Goal: Information Seeking & Learning: Compare options

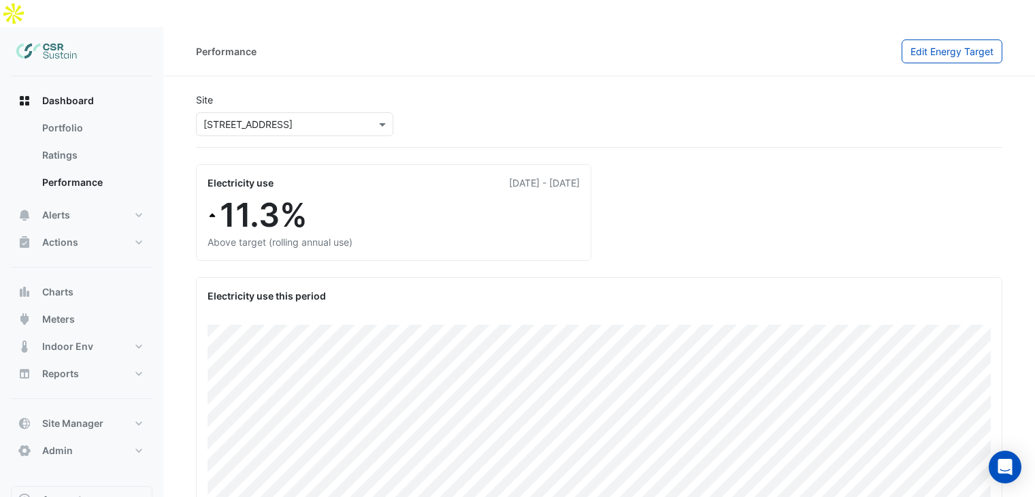
scroll to position [104, 0]
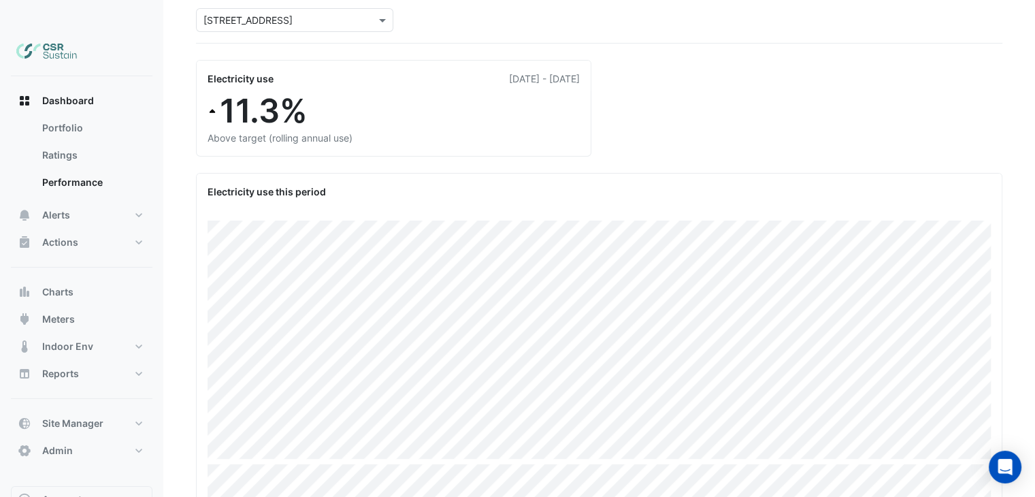
click at [74, 94] on span "Dashboard" at bounding box center [68, 101] width 52 height 14
click at [75, 114] on link "Portfolio" at bounding box center [91, 127] width 121 height 27
select select "**"
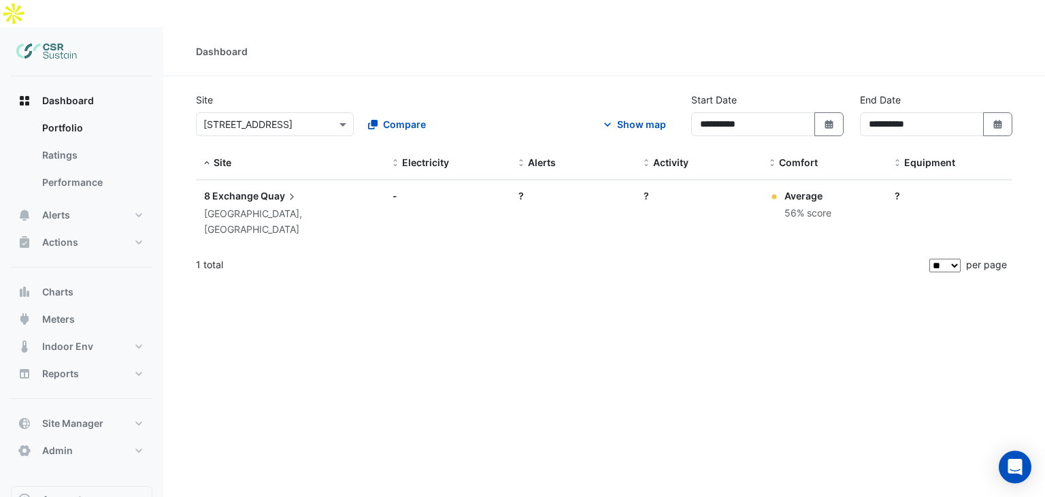
click at [263, 206] on div "[GEOGRAPHIC_DATA], [GEOGRAPHIC_DATA]" at bounding box center [290, 221] width 172 height 31
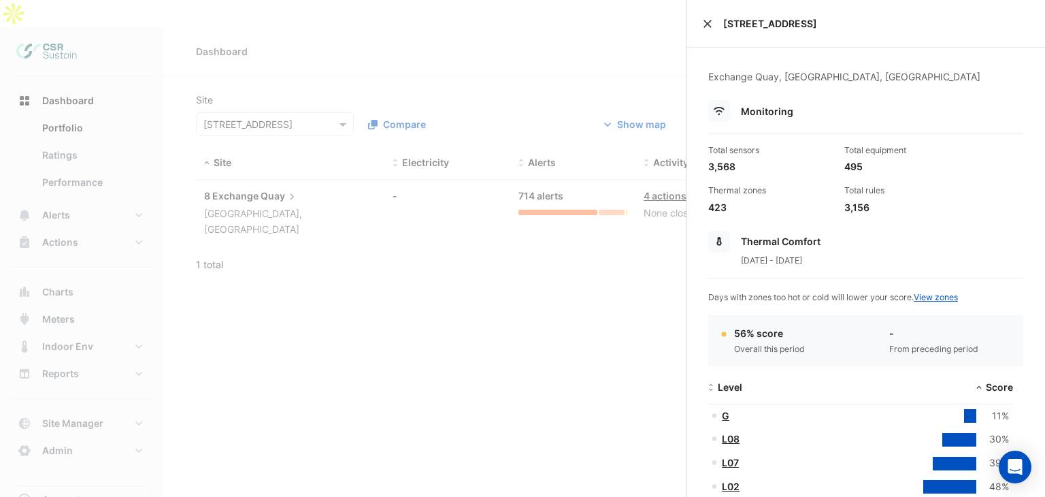
click at [708, 24] on button "Close" at bounding box center [708, 24] width 10 height 10
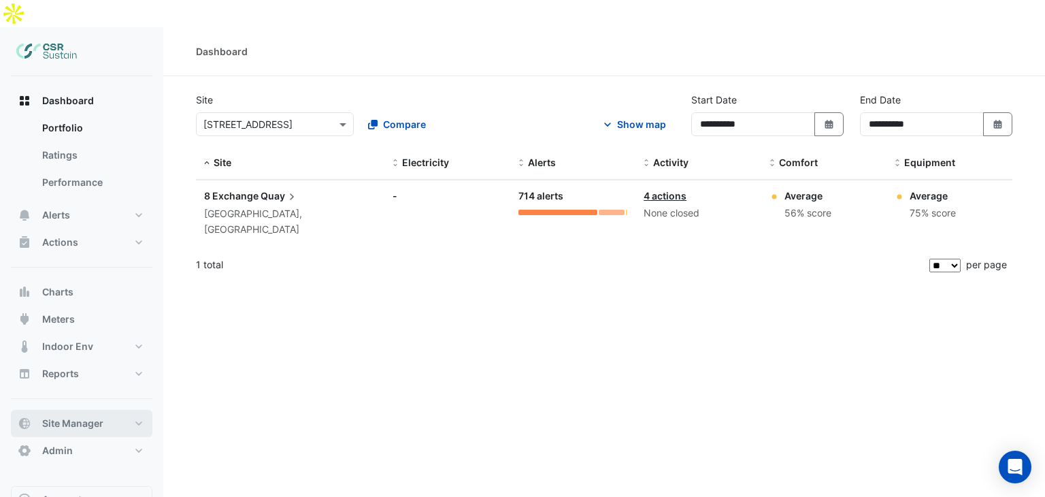
click at [74, 410] on button "Site Manager" at bounding box center [82, 423] width 142 height 27
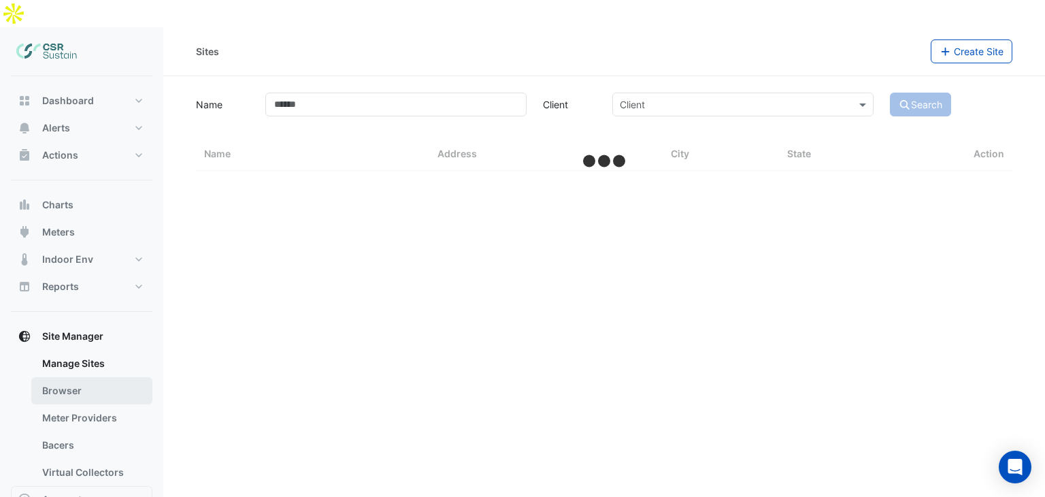
select select "**"
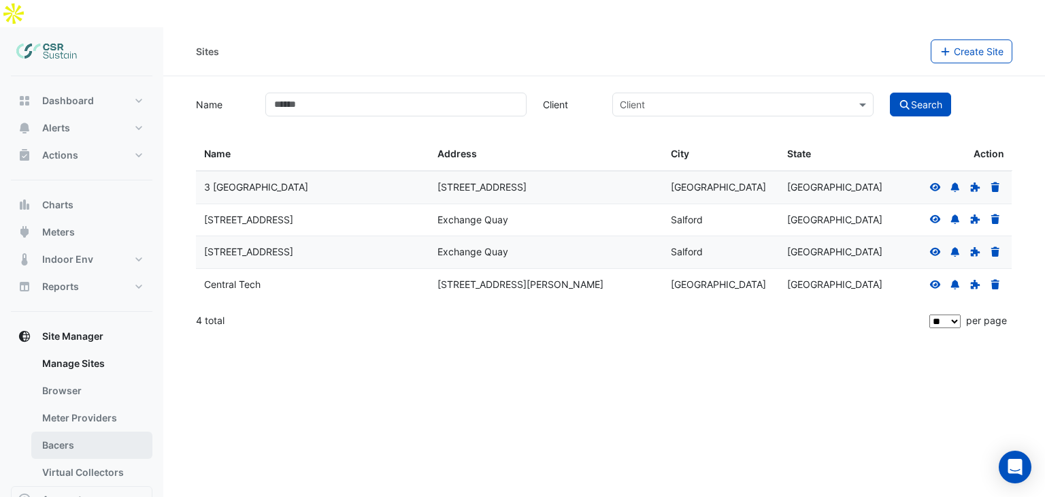
click at [71, 431] on link "Bacers" at bounding box center [91, 444] width 121 height 27
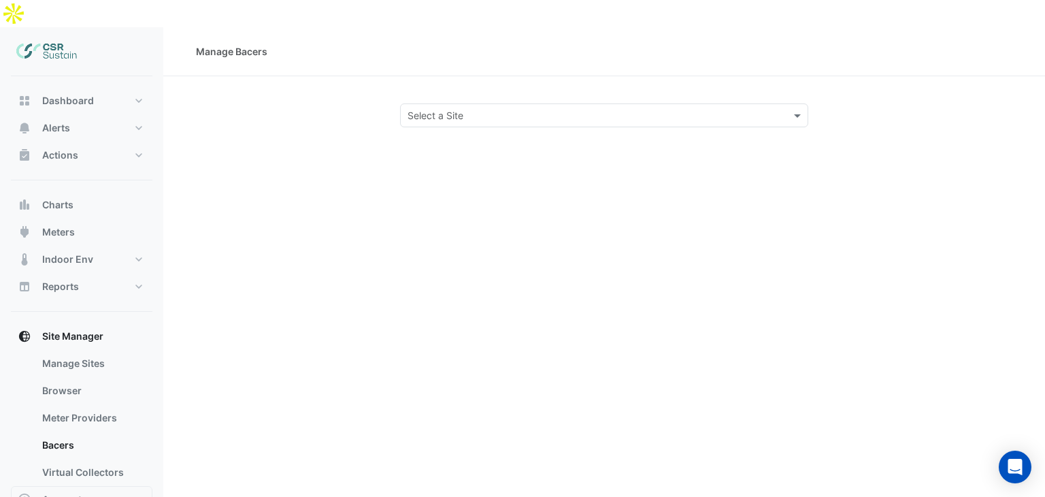
click at [455, 109] on input "text" at bounding box center [591, 116] width 366 height 14
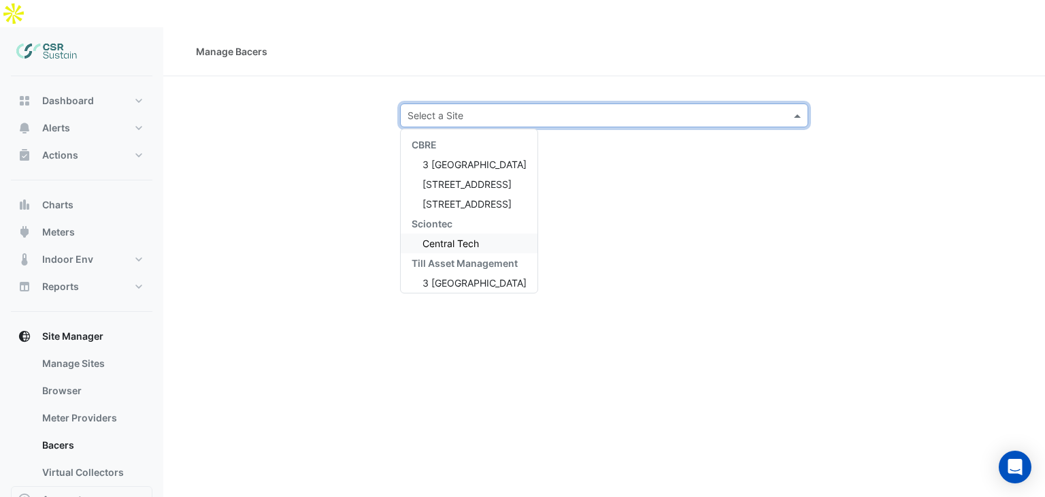
click at [452, 238] on span "Central Tech" at bounding box center [451, 244] width 56 height 12
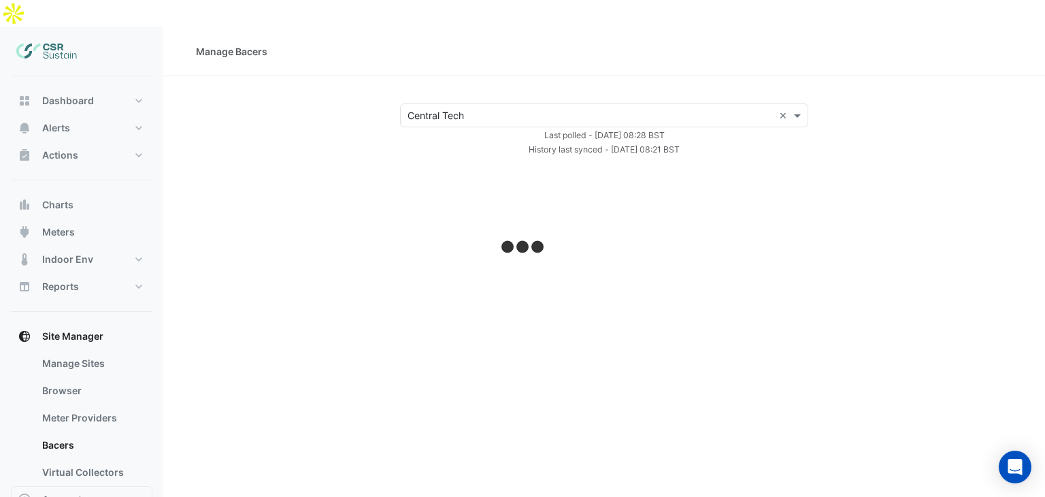
select select "**"
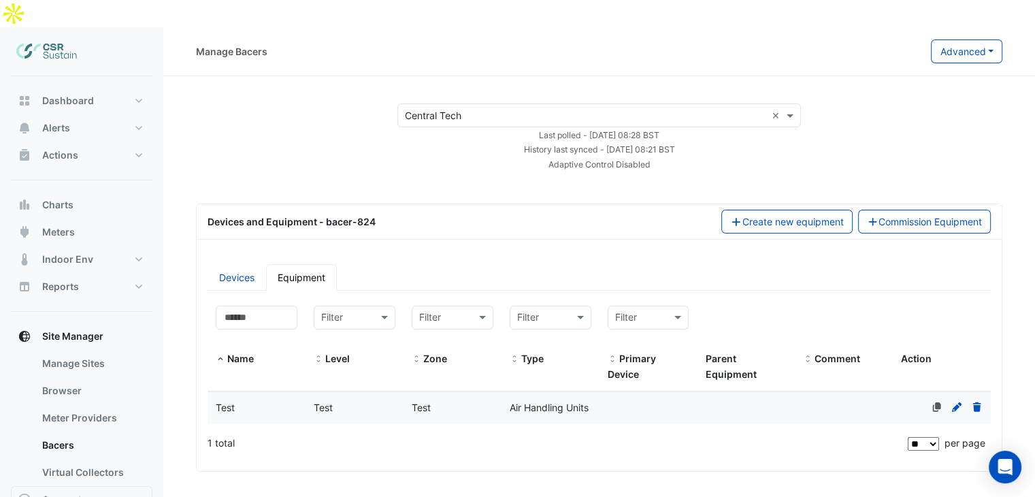
scroll to position [169, 0]
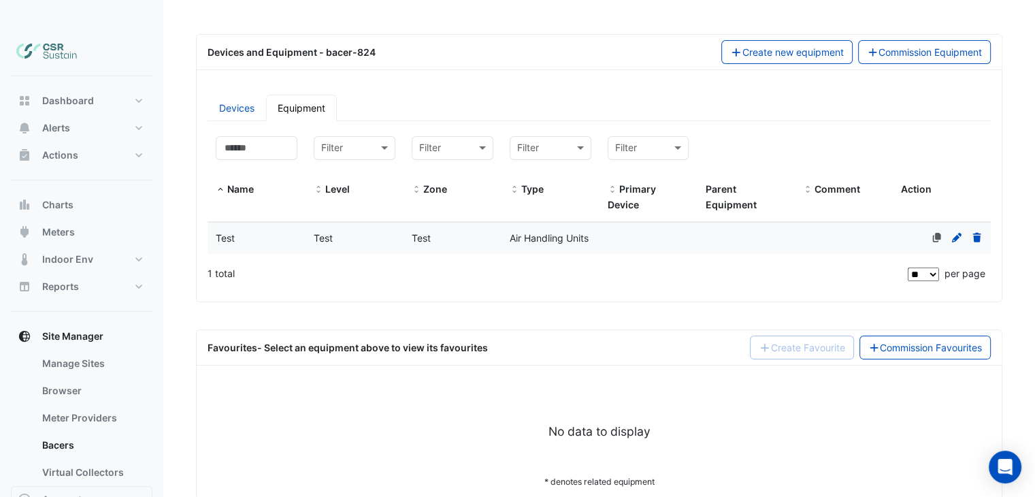
click at [377, 231] on div "Test" at bounding box center [355, 239] width 98 height 16
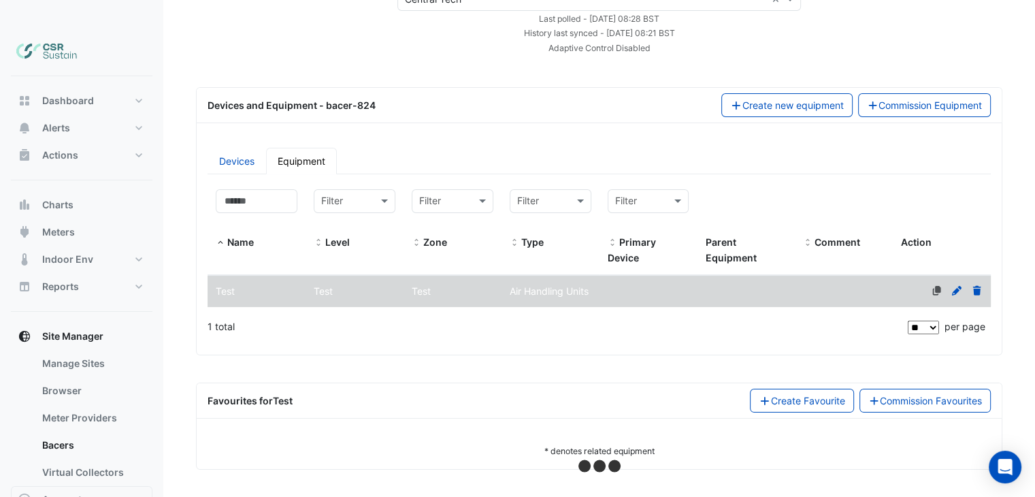
scroll to position [86, 0]
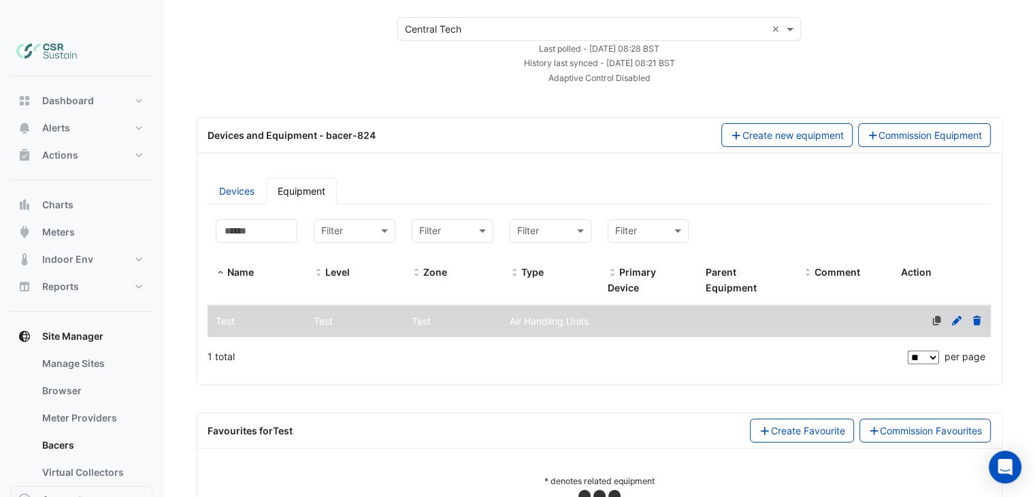
select select "**"
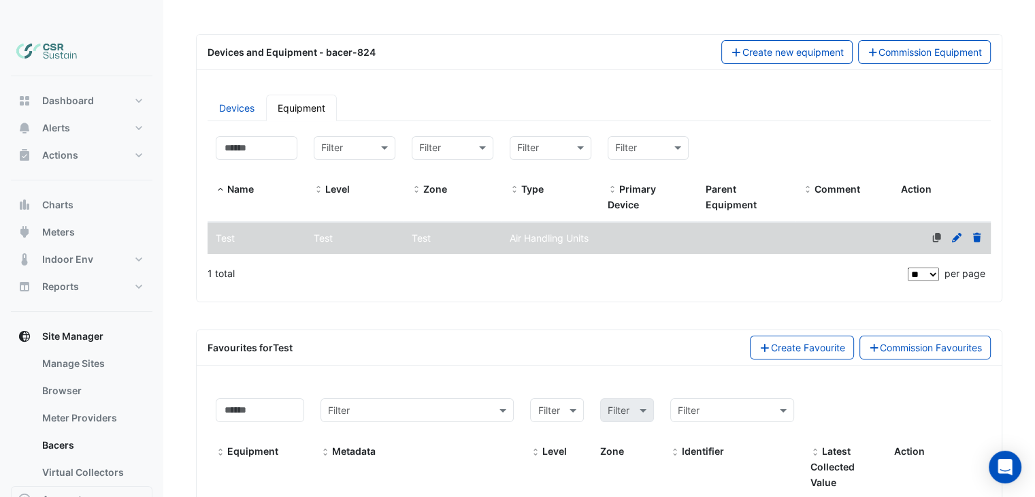
scroll to position [312, 0]
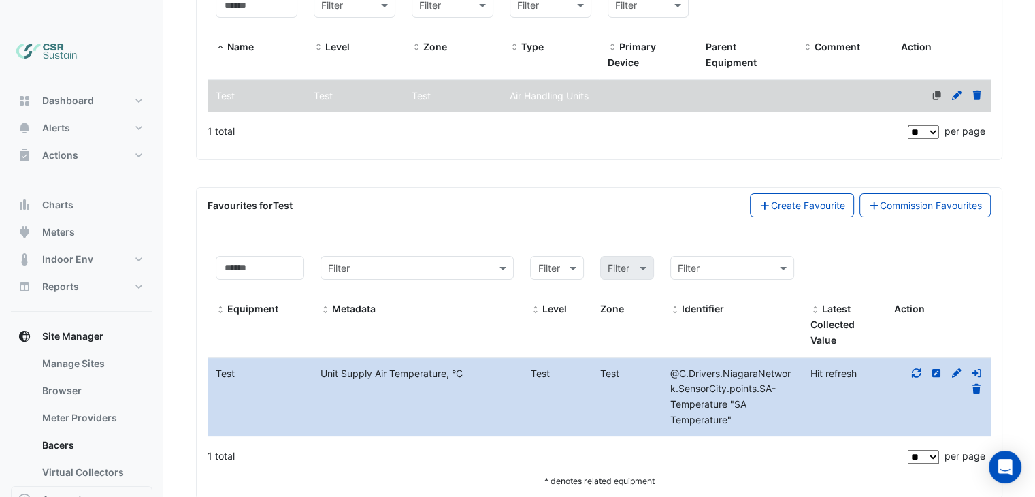
click at [917, 368] on icon at bounding box center [917, 373] width 12 height 10
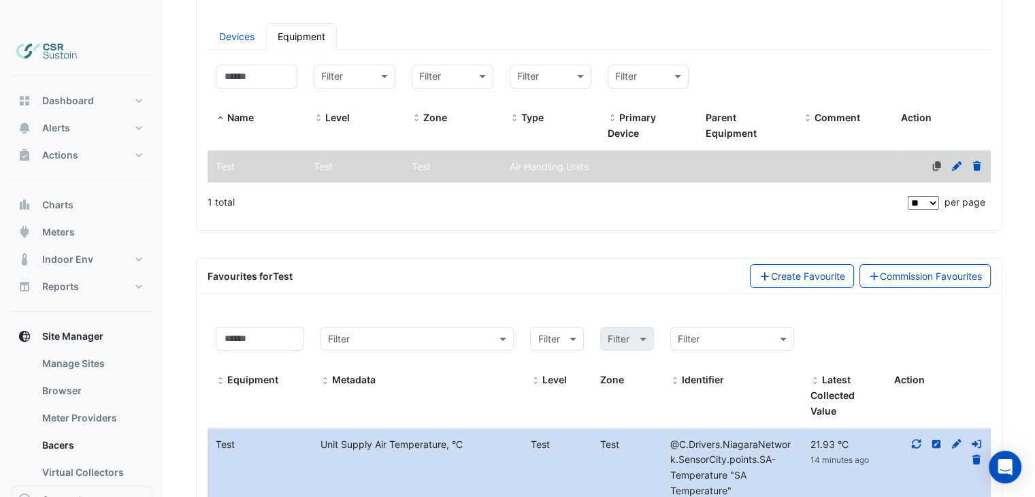
scroll to position [0, 0]
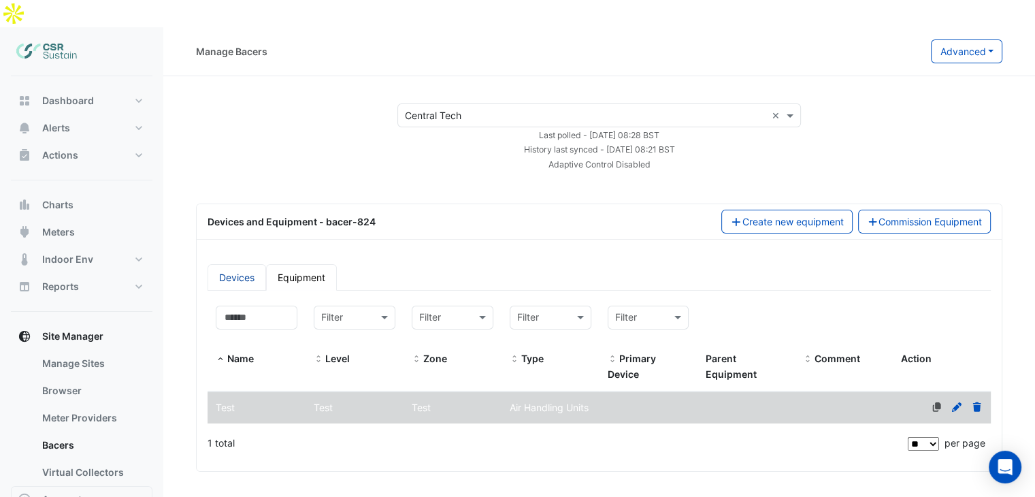
click at [244, 264] on link "Devices" at bounding box center [237, 277] width 59 height 27
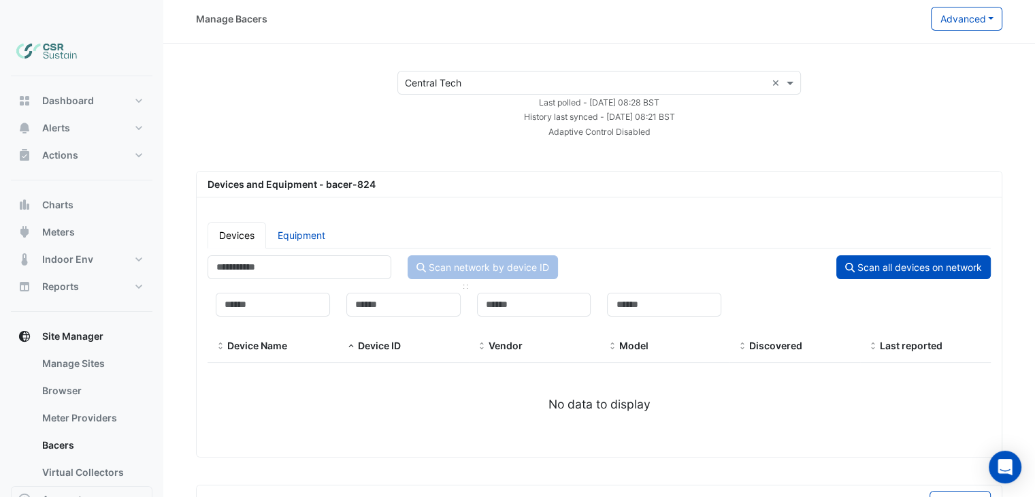
scroll to position [33, 0]
click at [885, 255] on button "Scan all devices on network" at bounding box center [913, 267] width 154 height 24
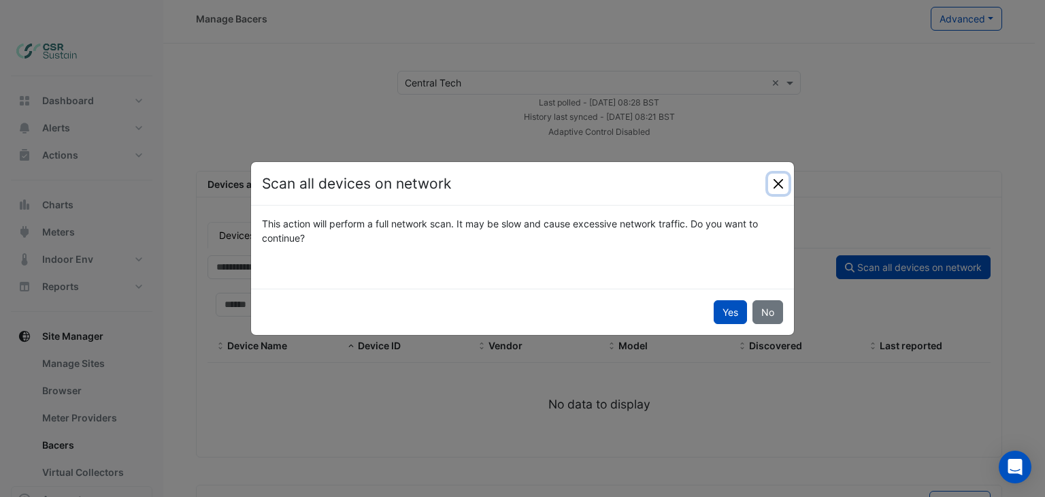
click at [780, 178] on button "Close" at bounding box center [778, 184] width 20 height 20
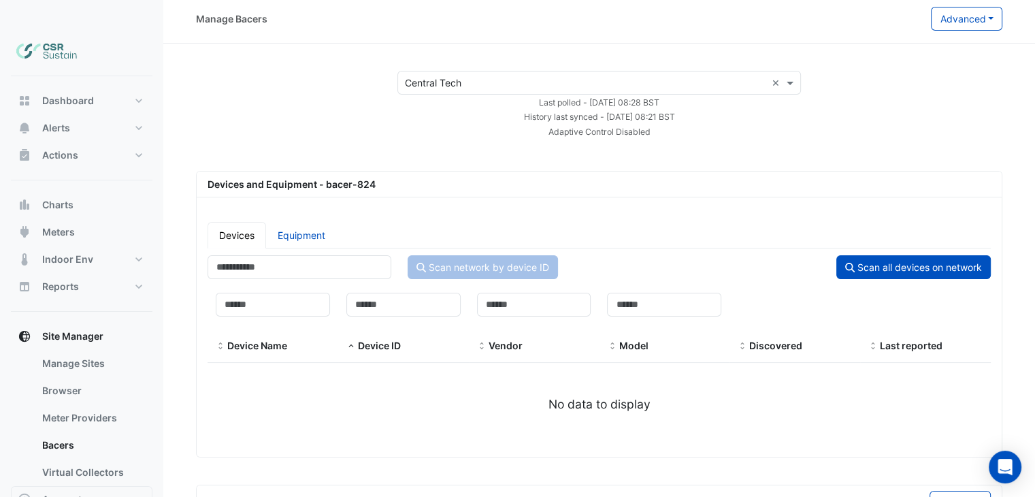
click at [496, 76] on input "text" at bounding box center [585, 83] width 361 height 14
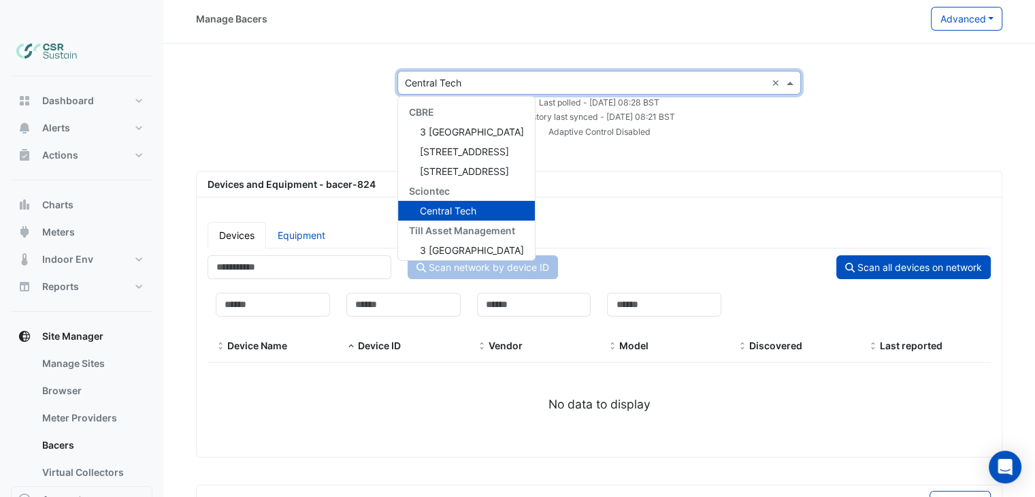
scroll to position [45, 0]
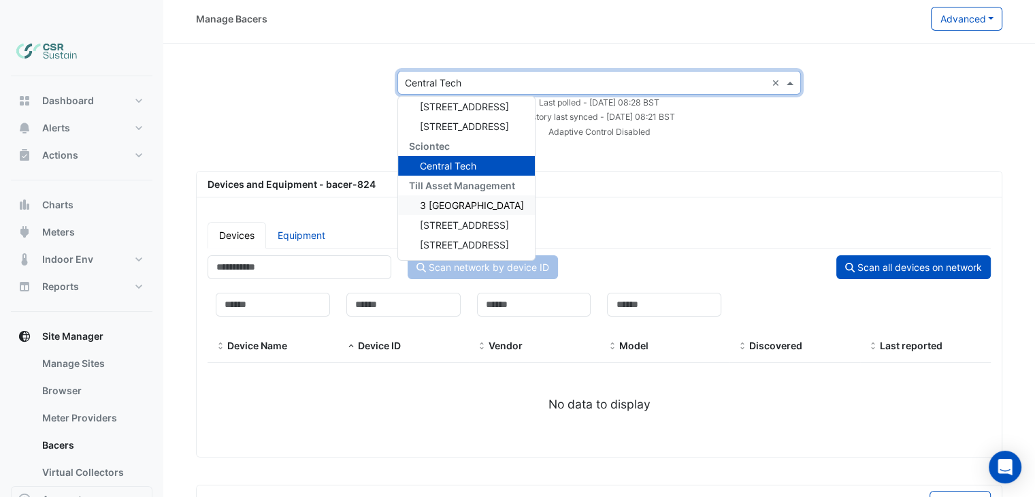
click at [346, 140] on app-bacers "× Central Tech × CBRE 3 St. Paul's Place 5 Exchange Quay 8 Exchange Quay Sciont…" at bounding box center [599, 406] width 806 height 671
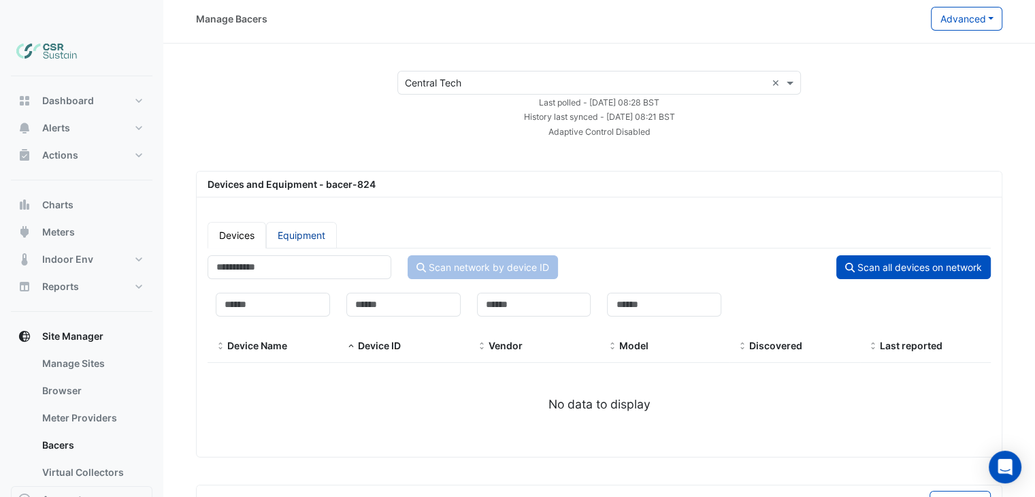
click at [301, 222] on link "Equipment" at bounding box center [301, 235] width 71 height 27
select select "**"
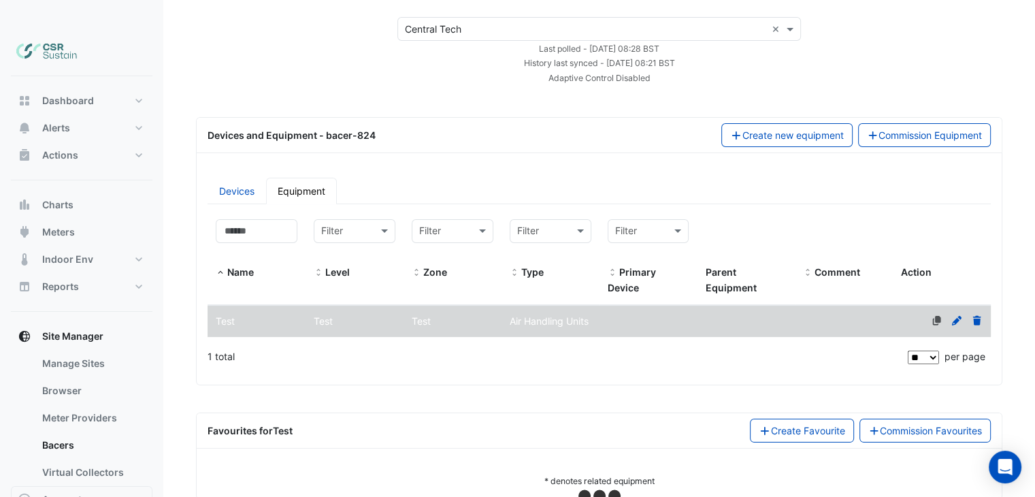
select select "**"
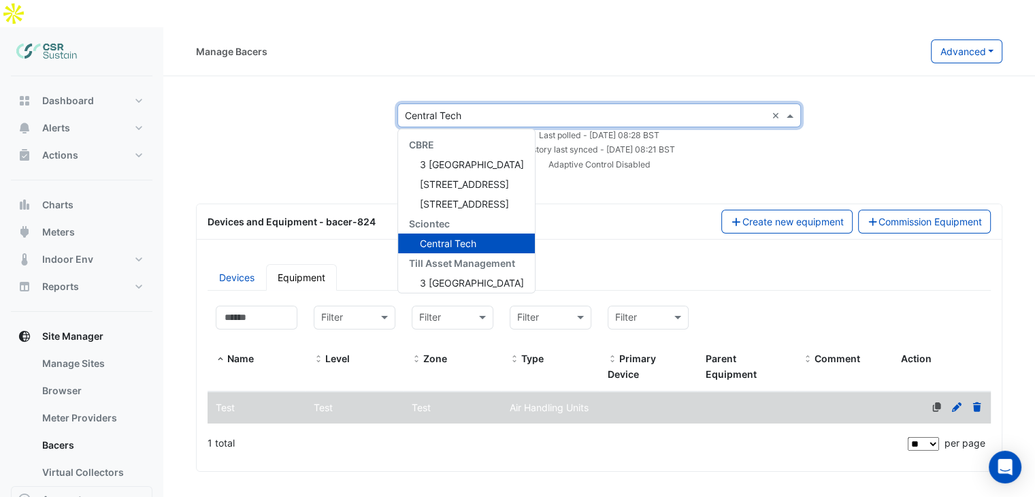
click at [435, 103] on div "× Central Tech ×" at bounding box center [599, 115] width 404 height 24
click at [282, 109] on div "× Central Tech × CBRE 3 St. Paul's Place 5 Exchange Quay 8 Exchange Quay Sciont…" at bounding box center [599, 136] width 839 height 67
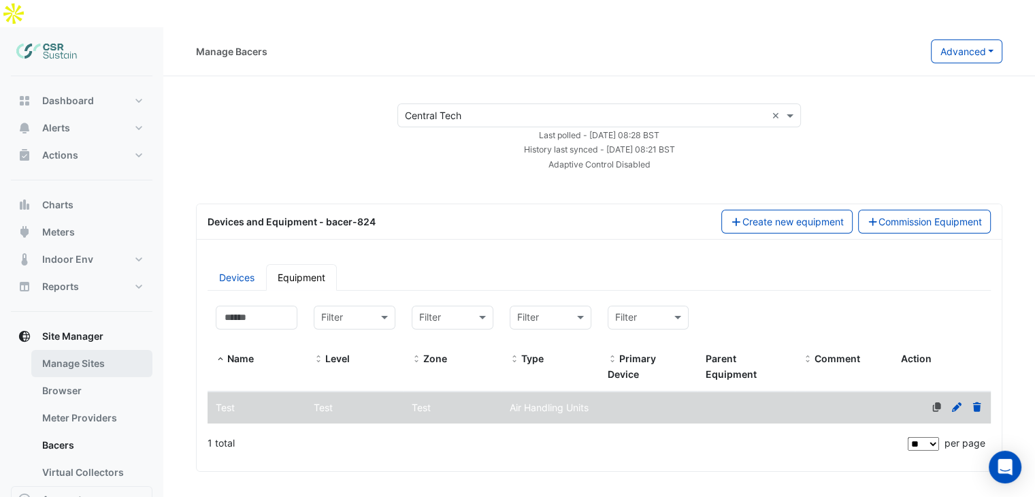
click at [107, 350] on link "Manage Sites" at bounding box center [91, 363] width 121 height 27
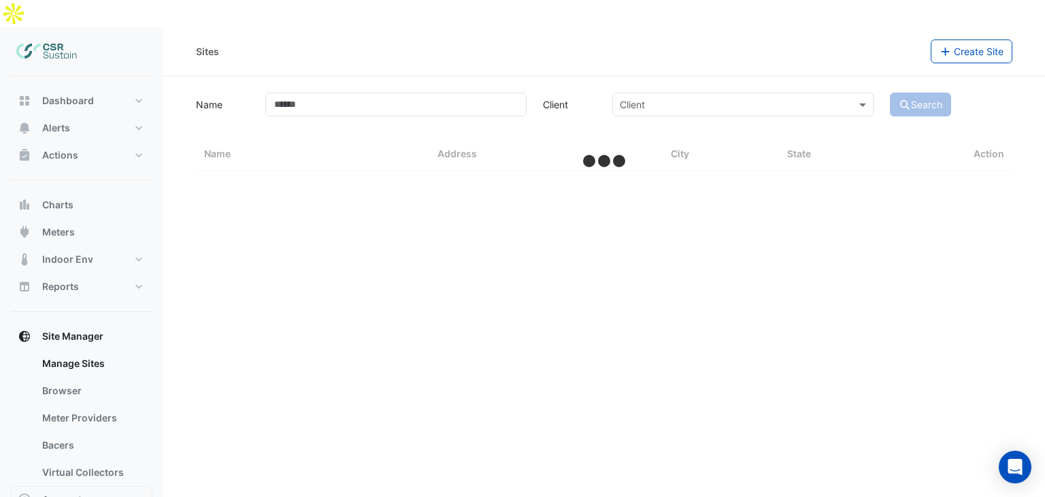
select select "**"
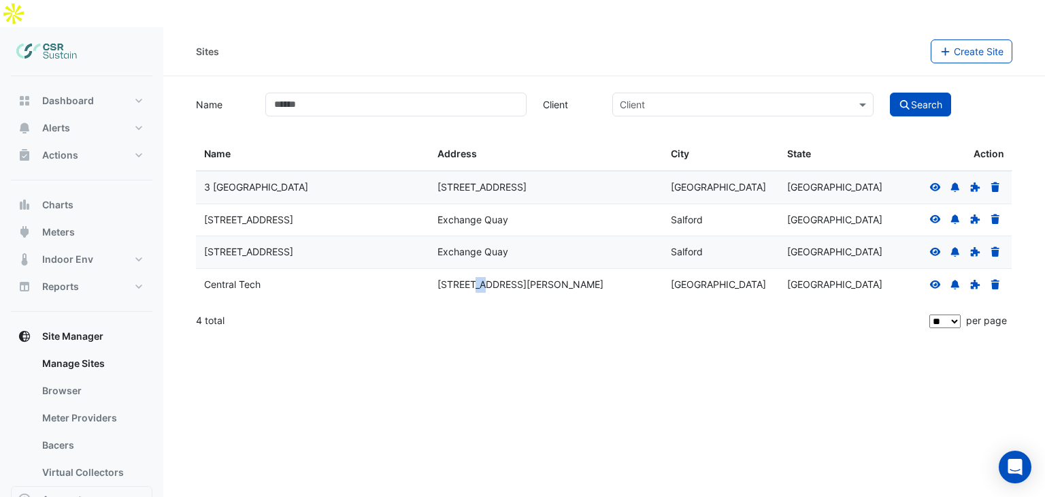
drag, startPoint x: 438, startPoint y: 254, endPoint x: 446, endPoint y: 254, distance: 7.5
click at [446, 277] on div "[STREET_ADDRESS][PERSON_NAME]" at bounding box center [546, 285] width 217 height 16
click at [90, 329] on span "Site Manager" at bounding box center [72, 336] width 61 height 14
click at [129, 87] on button "Dashboard" at bounding box center [82, 100] width 142 height 27
select select "**"
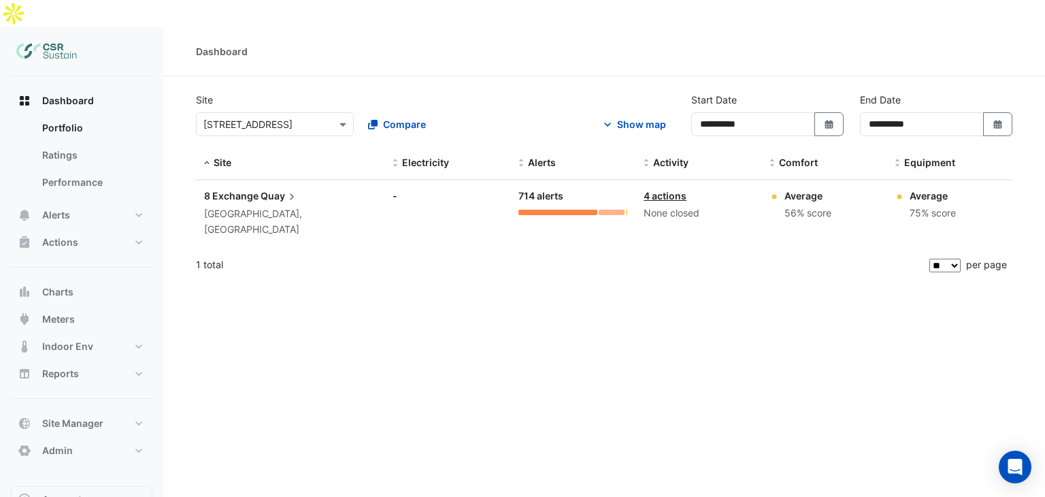
click at [317, 118] on input "text" at bounding box center [261, 125] width 116 height 14
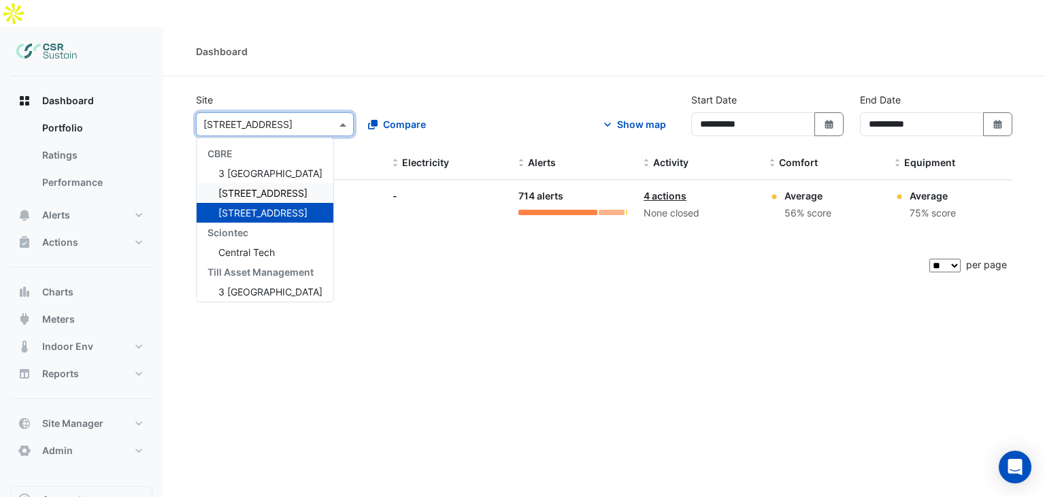
click at [282, 187] on span "[STREET_ADDRESS]" at bounding box center [262, 193] width 89 height 12
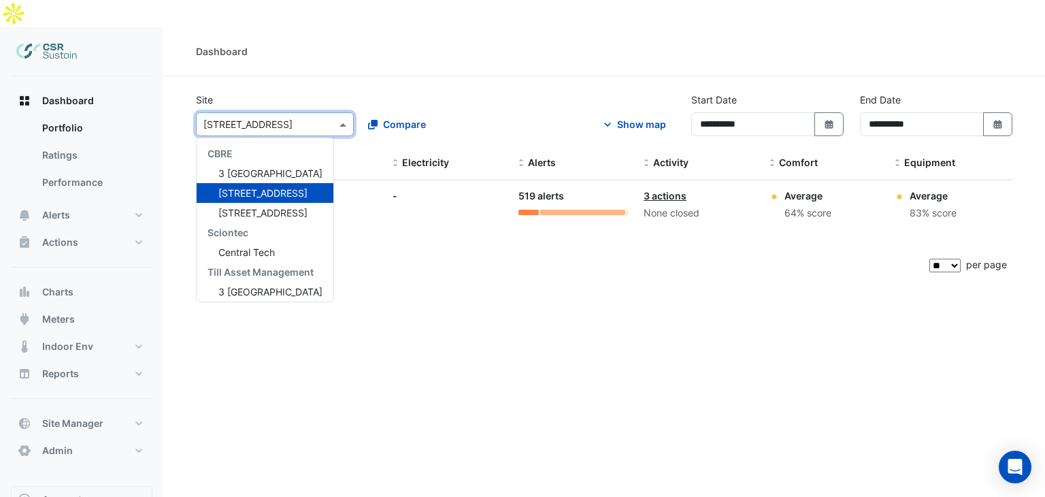
click at [291, 118] on input "text" at bounding box center [261, 125] width 116 height 14
click at [272, 167] on span "3 [GEOGRAPHIC_DATA]" at bounding box center [270, 173] width 104 height 12
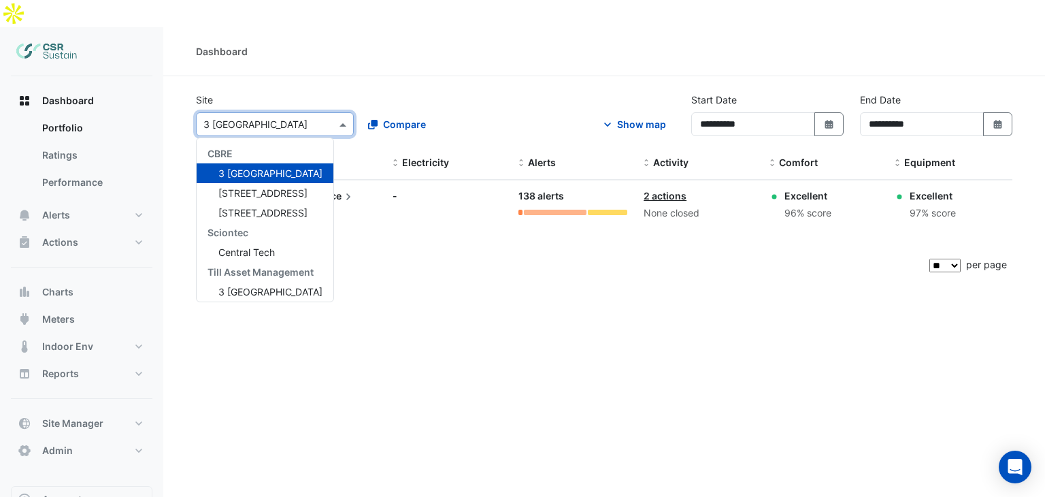
click at [236, 118] on input "text" at bounding box center [261, 125] width 116 height 14
click at [247, 187] on span "[STREET_ADDRESS]" at bounding box center [262, 193] width 89 height 12
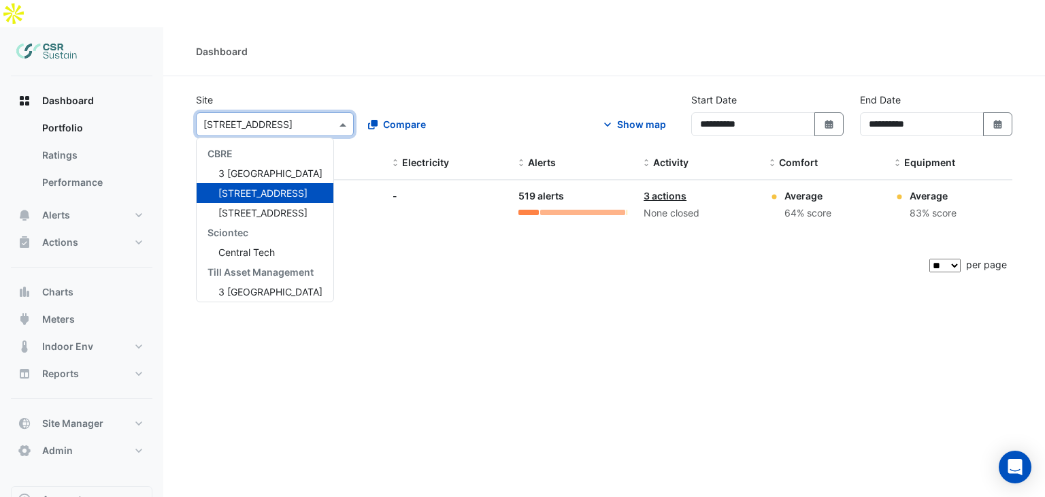
click at [295, 118] on input "text" at bounding box center [261, 125] width 116 height 14
click at [256, 207] on span "[STREET_ADDRESS]" at bounding box center [262, 213] width 89 height 12
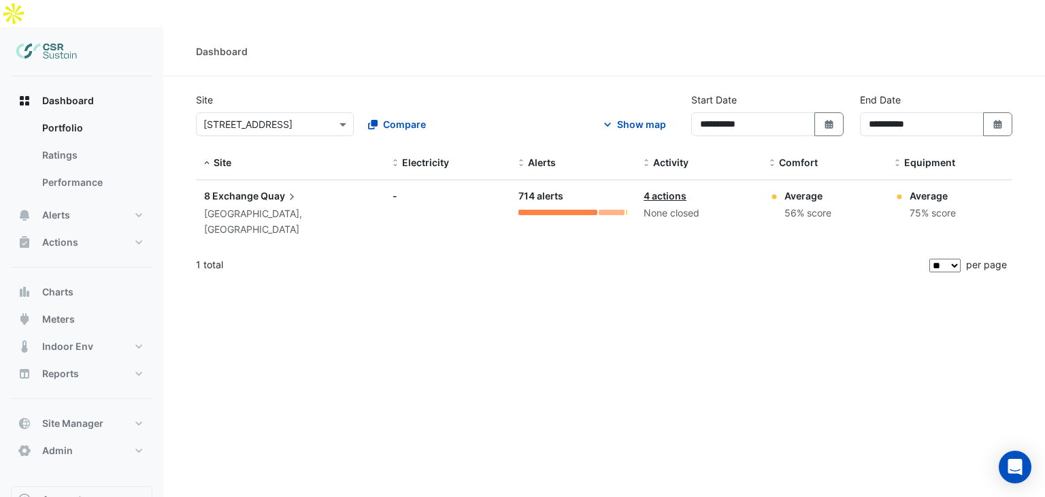
click at [260, 93] on div "Site × [STREET_ADDRESS] Compare" at bounding box center [357, 115] width 338 height 44
click at [103, 410] on button "Site Manager" at bounding box center [82, 423] width 142 height 27
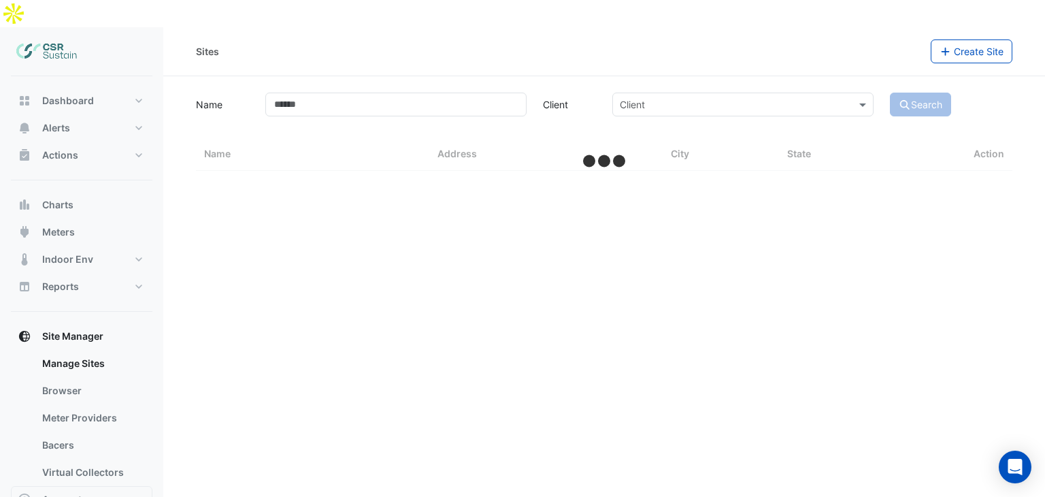
select select "**"
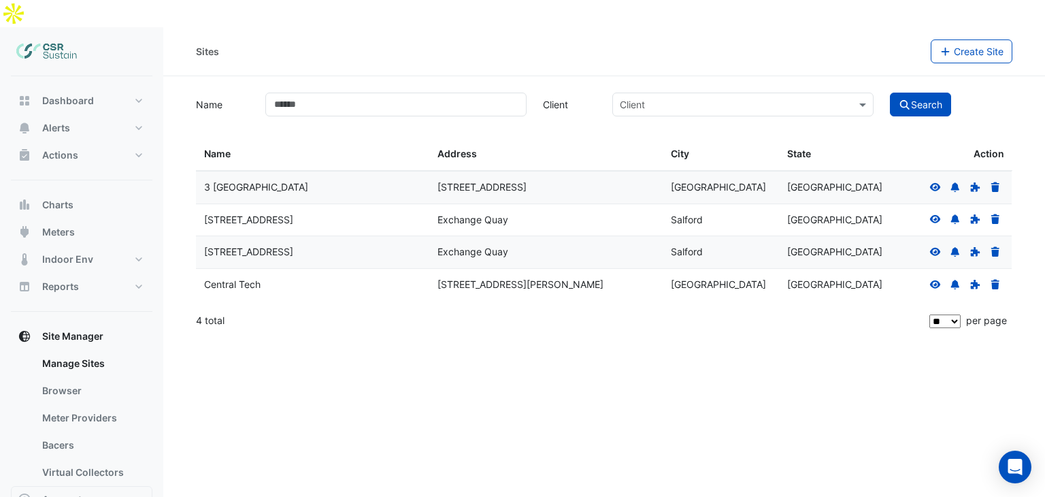
click at [387, 277] on div "Central Tech" at bounding box center [312, 285] width 217 height 16
click at [71, 431] on link "Bacers" at bounding box center [91, 444] width 121 height 27
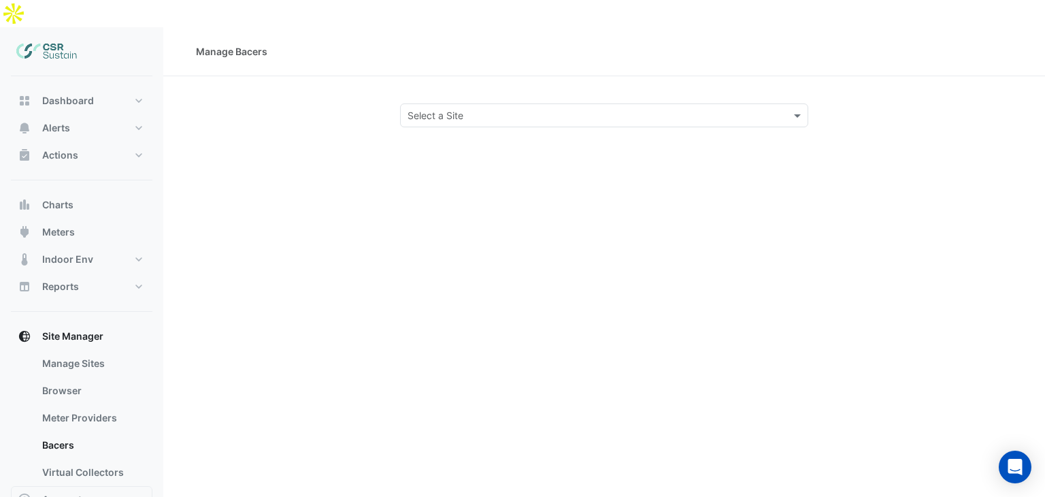
click at [484, 103] on div "Select a Site" at bounding box center [604, 115] width 408 height 24
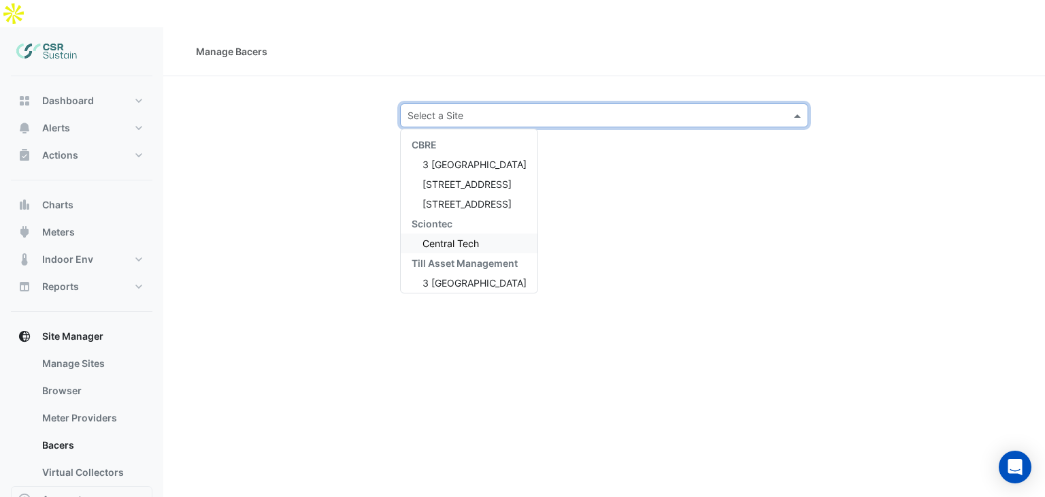
click at [463, 238] on span "Central Tech" at bounding box center [451, 244] width 56 height 12
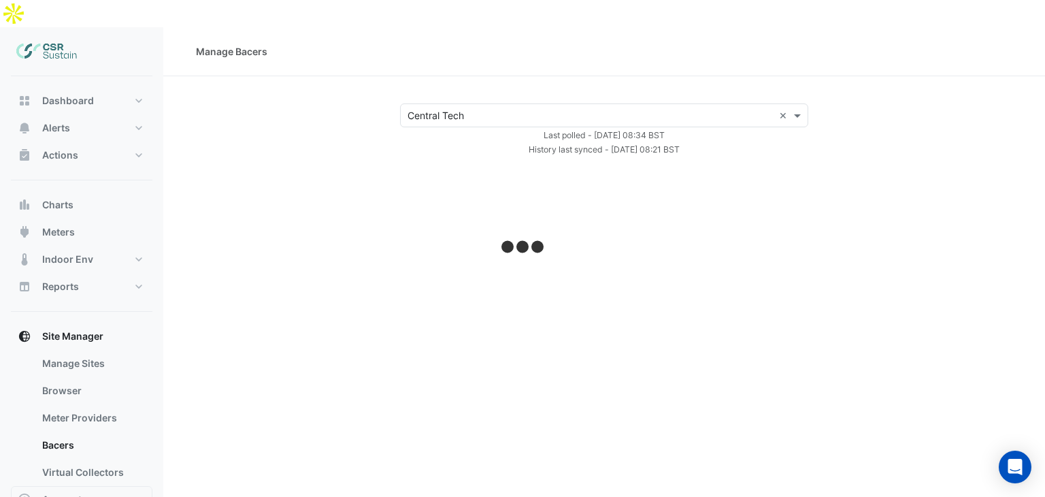
select select "**"
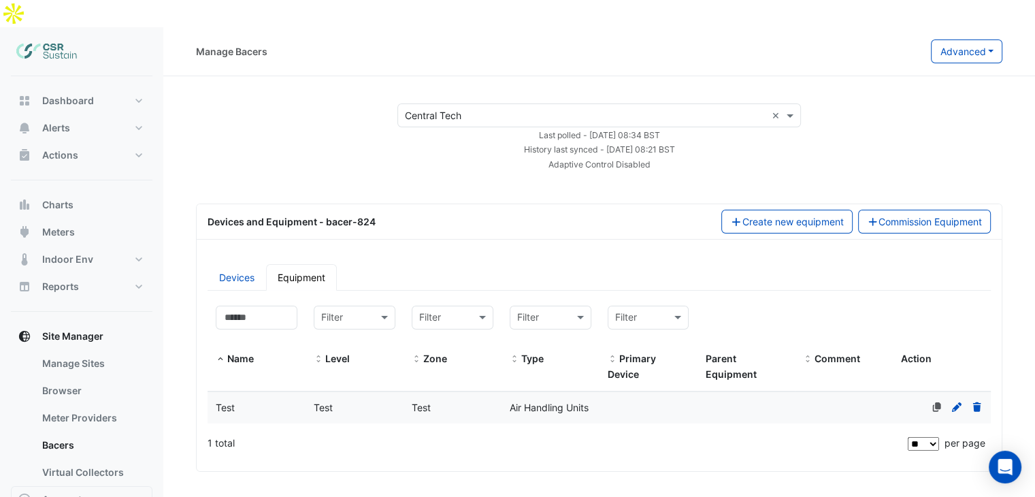
scroll to position [169, 0]
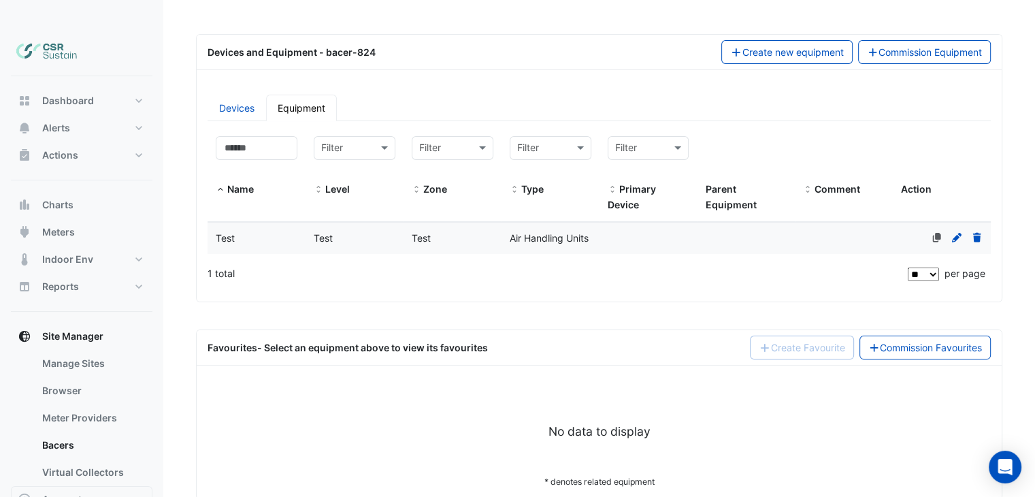
click at [528, 232] on span "Air Handling Units" at bounding box center [549, 238] width 79 height 12
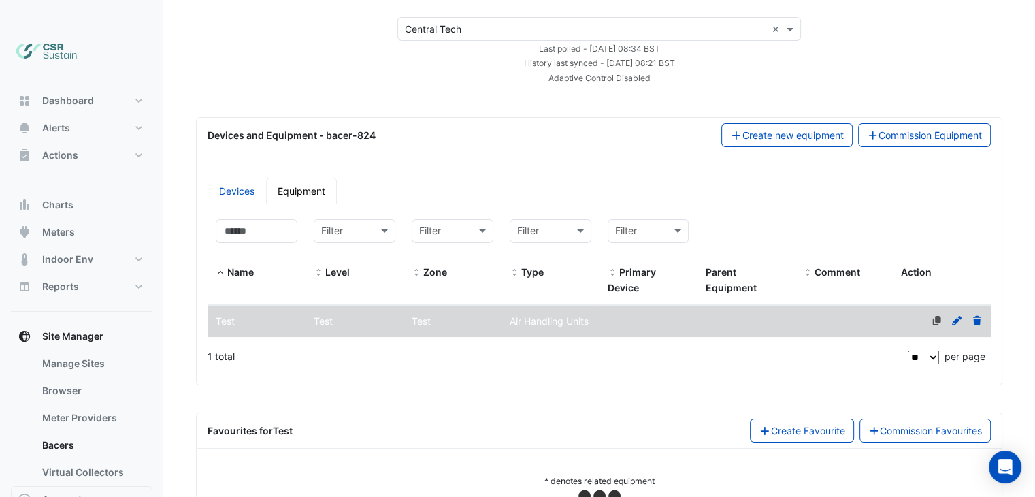
select select "**"
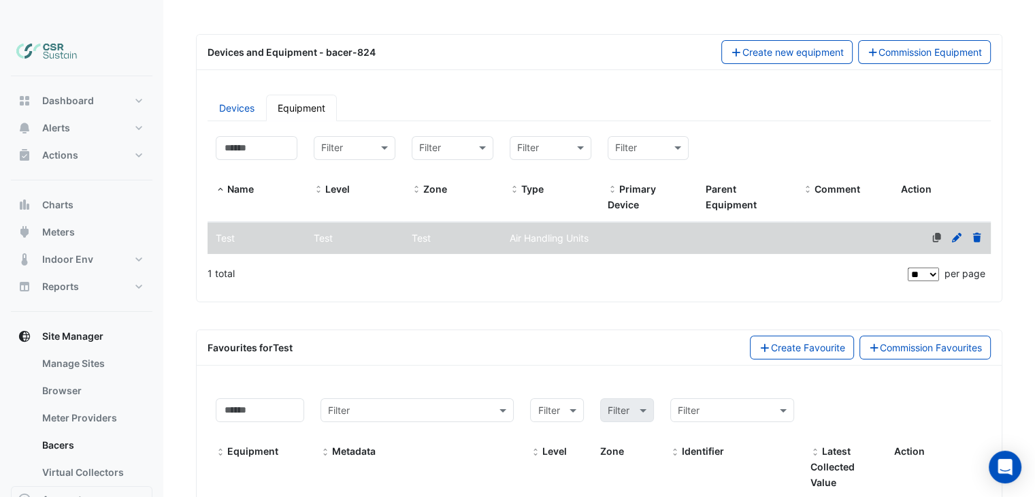
scroll to position [312, 0]
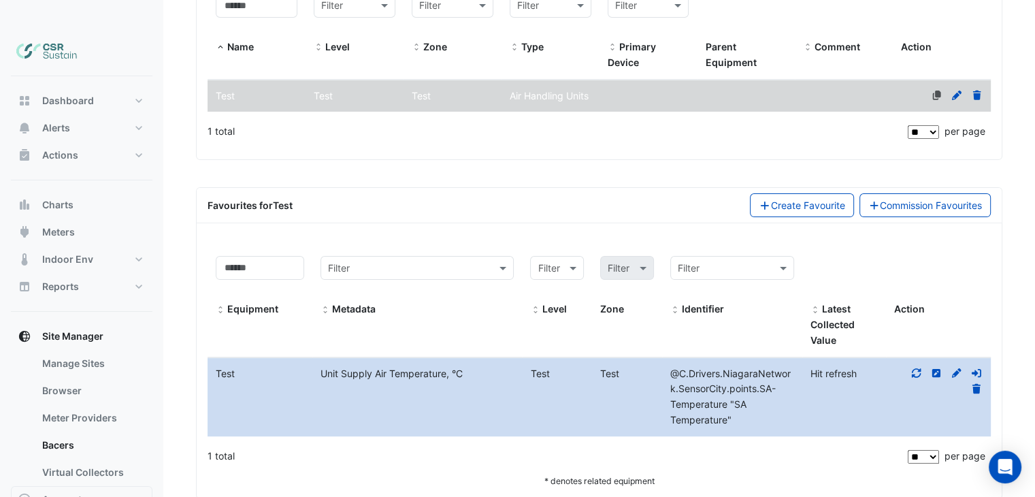
click at [909, 366] on div at bounding box center [938, 381] width 105 height 31
click at [917, 368] on icon at bounding box center [917, 373] width 12 height 10
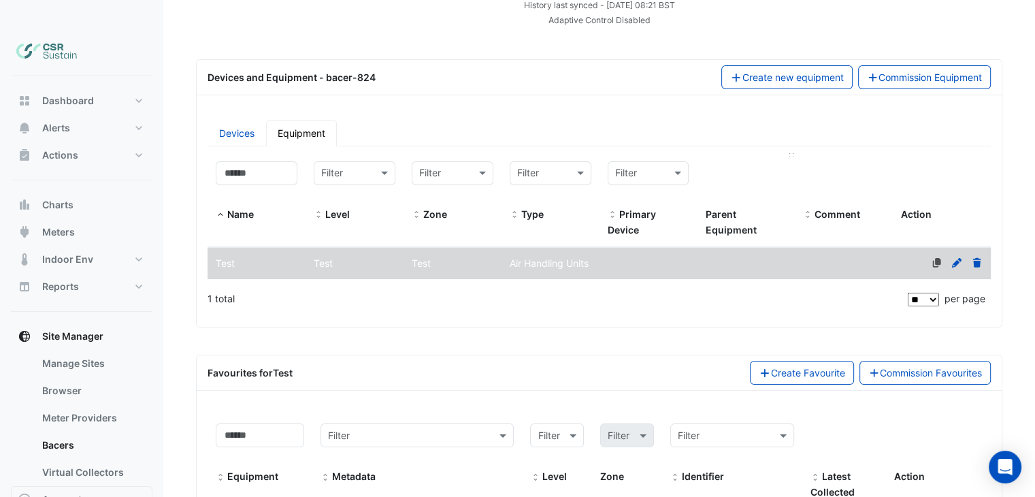
scroll to position [143, 0]
click at [872, 74] on icon "button" at bounding box center [873, 79] width 12 height 10
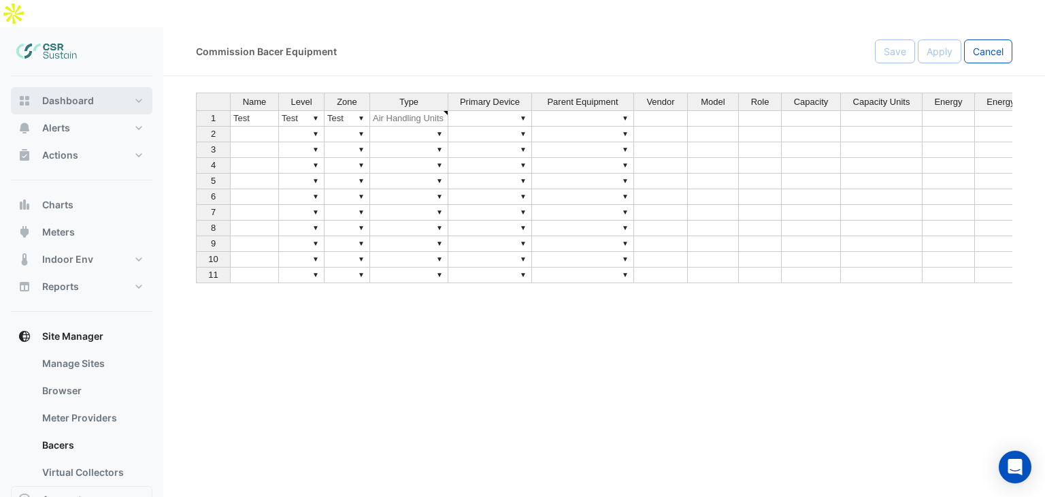
click at [120, 87] on button "Dashboard" at bounding box center [82, 100] width 142 height 27
select select "**"
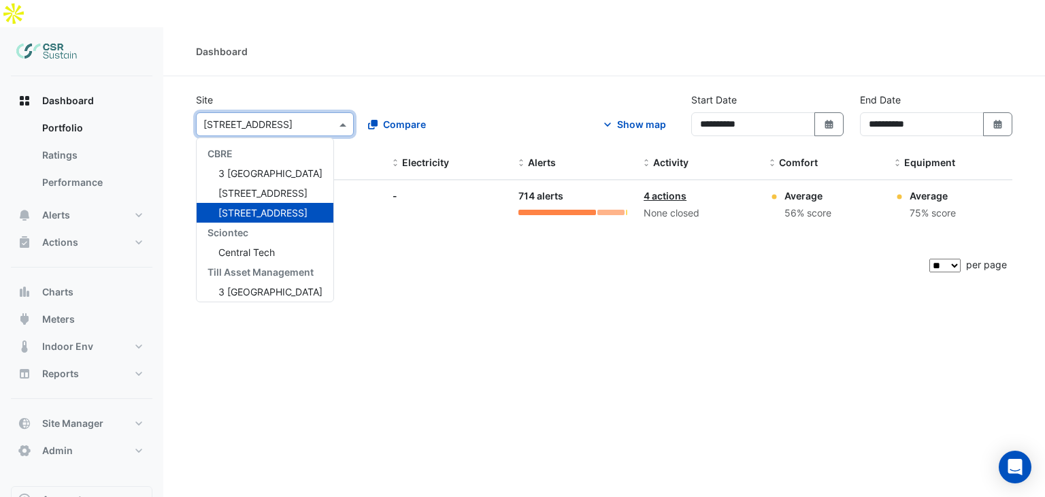
click at [347, 117] on span at bounding box center [344, 124] width 17 height 14
click at [389, 112] on button "Compare" at bounding box center [397, 124] width 76 height 24
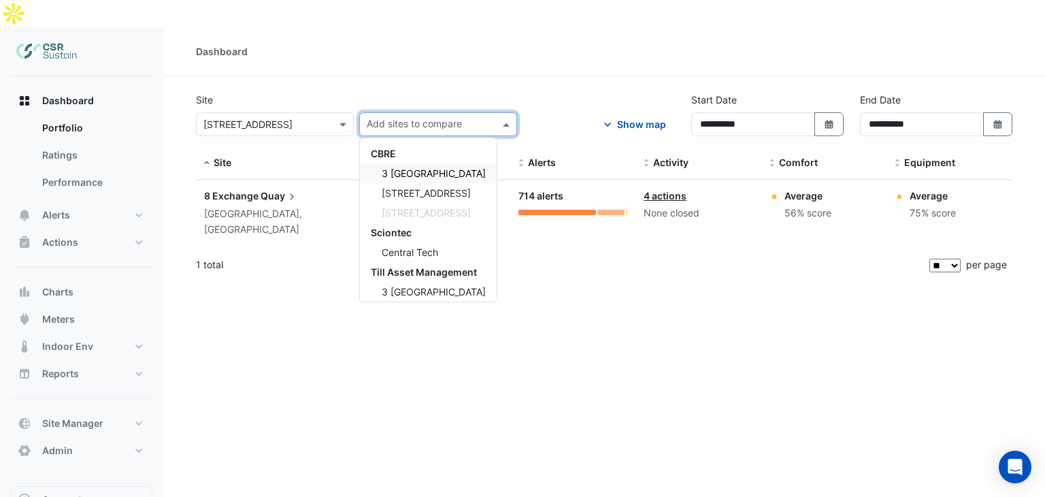
click at [400, 167] on span "3 [GEOGRAPHIC_DATA]" at bounding box center [434, 173] width 104 height 12
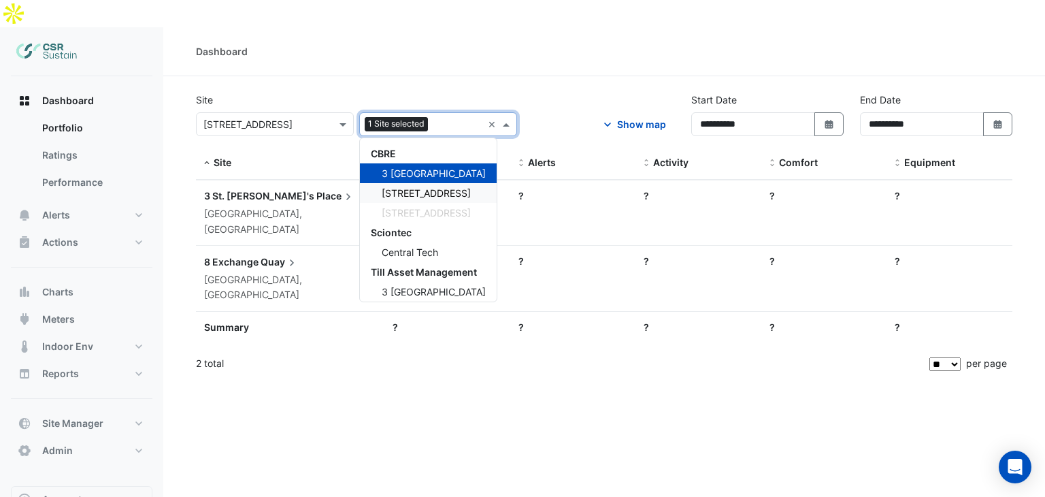
click at [398, 183] on div "[STREET_ADDRESS]" at bounding box center [428, 193] width 137 height 20
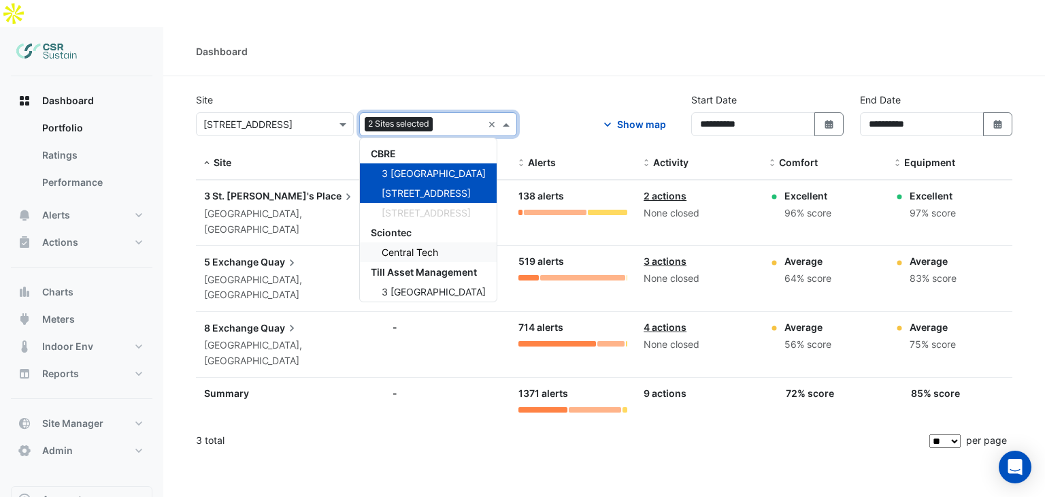
click at [411, 246] on span "Central Tech" at bounding box center [410, 252] width 56 height 12
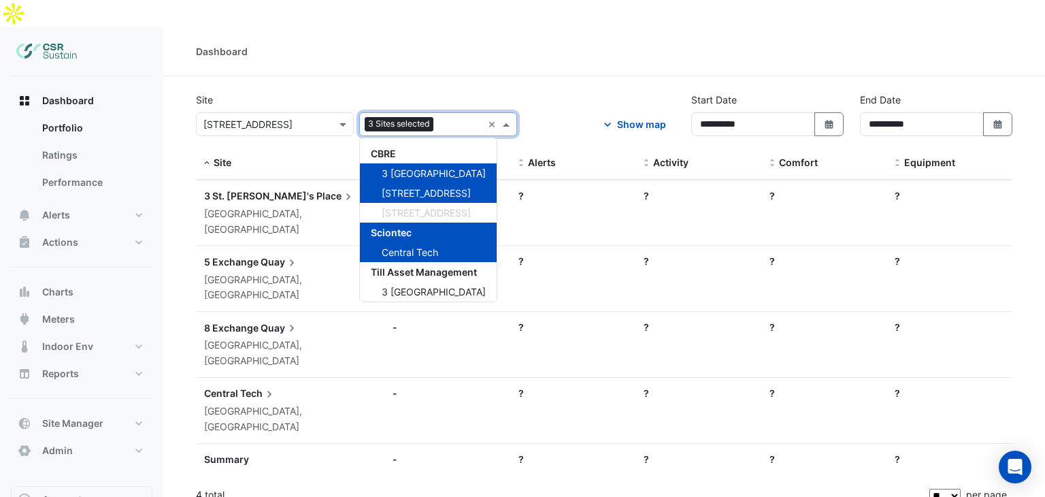
click at [476, 76] on section "**********" at bounding box center [604, 294] width 882 height 436
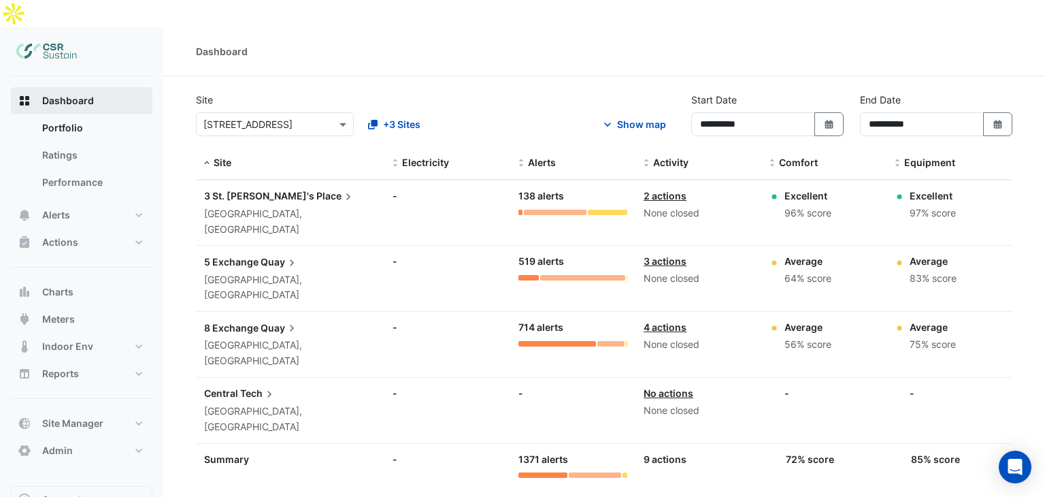
click at [101, 87] on button "Dashboard" at bounding box center [82, 100] width 142 height 27
